Goal: Information Seeking & Learning: Learn about a topic

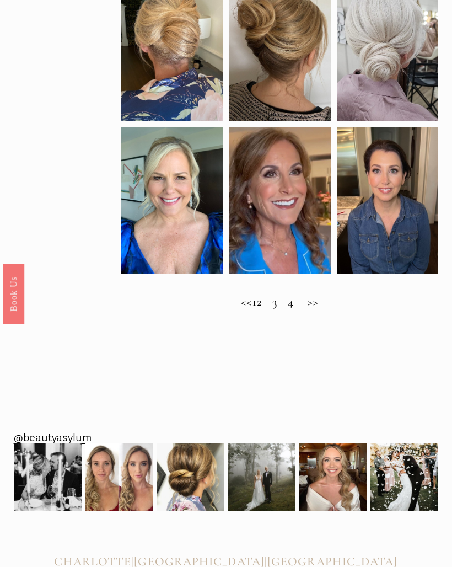
scroll to position [502, 0]
click at [279, 309] on h2 "<< 1 2 3 4 >>" at bounding box center [279, 302] width 317 height 14
click at [271, 309] on h2 "<< 1 2 3 4 >>" at bounding box center [279, 302] width 317 height 14
click at [327, 309] on h2 "<< 1 2 3 4 >>" at bounding box center [279, 302] width 317 height 14
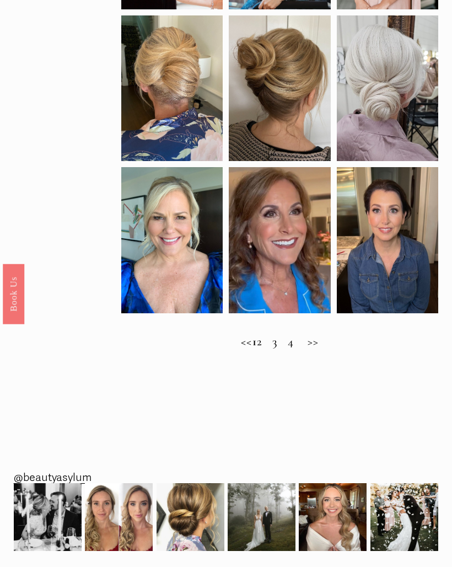
scroll to position [462, 0]
click at [315, 349] on h2 "<< 1 2 3 4 >>" at bounding box center [279, 342] width 317 height 14
click at [328, 349] on h2 "<< 1 2 3 4 >>" at bounding box center [279, 342] width 317 height 14
click at [316, 349] on h2 "<< 1 2 3 4 >>" at bounding box center [279, 342] width 317 height 14
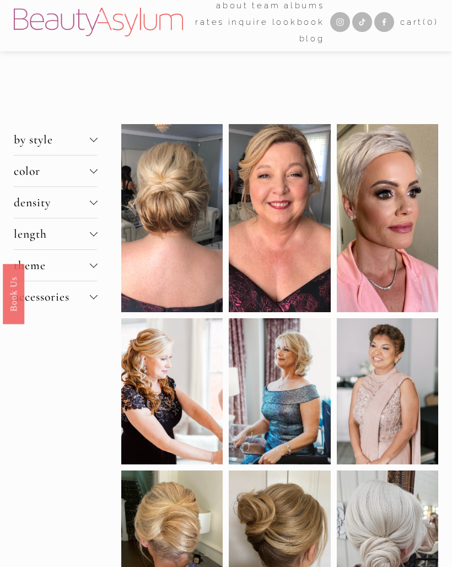
scroll to position [0, 0]
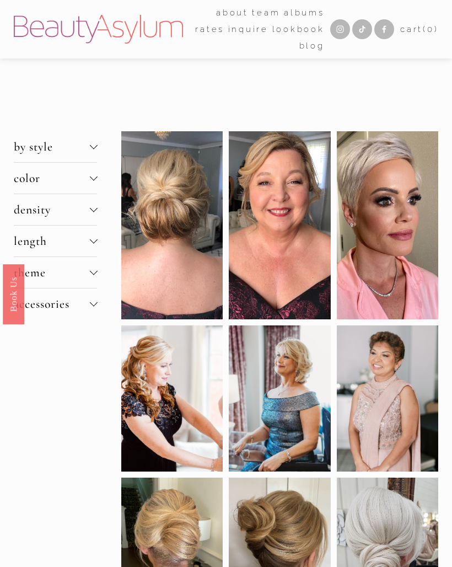
click at [51, 240] on span "length" at bounding box center [52, 241] width 76 height 14
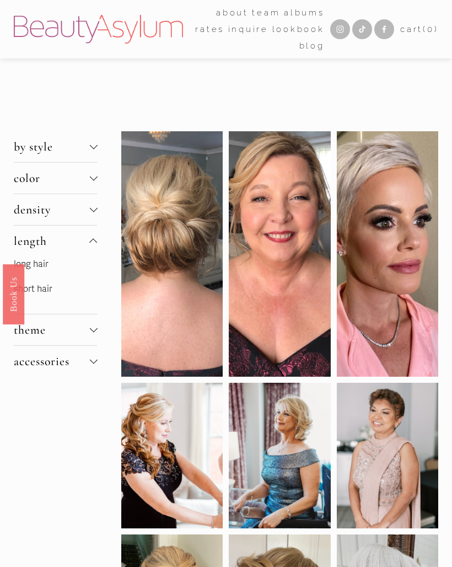
click at [56, 272] on p "long hair" at bounding box center [56, 264] width 84 height 16
click at [39, 270] on link "long hair" at bounding box center [31, 264] width 35 height 11
